Goal: Information Seeking & Learning: Learn about a topic

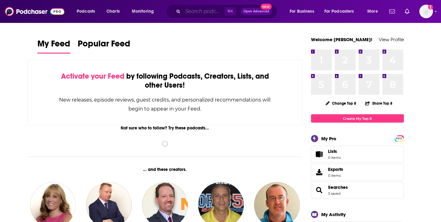
click at [192, 9] on input "Search podcasts, credits, & more..." at bounding box center [203, 12] width 41 height 10
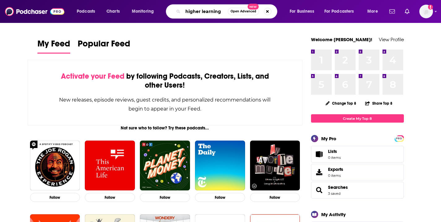
type input "higher learning"
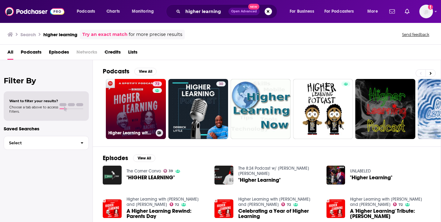
click at [125, 105] on link "72 Higher Learning with [PERSON_NAME] and [PERSON_NAME]" at bounding box center [136, 109] width 60 height 60
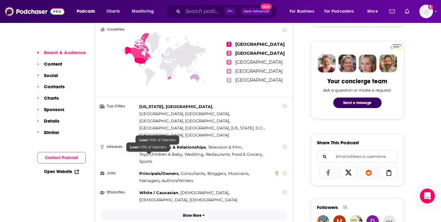
scroll to position [281, 0]
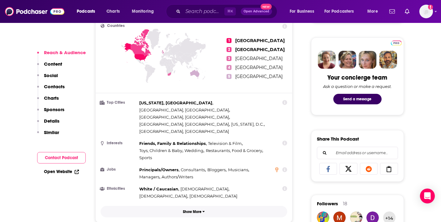
click at [191, 210] on p "Show More" at bounding box center [192, 212] width 19 height 4
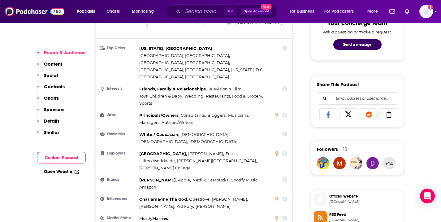
scroll to position [336, 0]
